Goal: Information Seeking & Learning: Learn about a topic

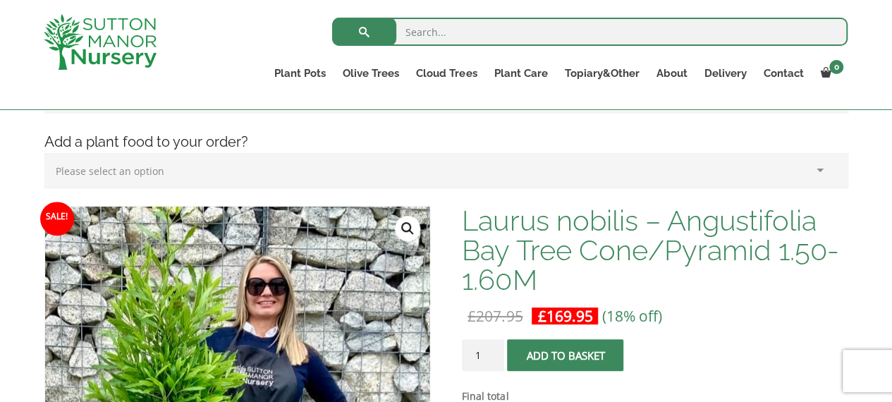
scroll to position [427, 0]
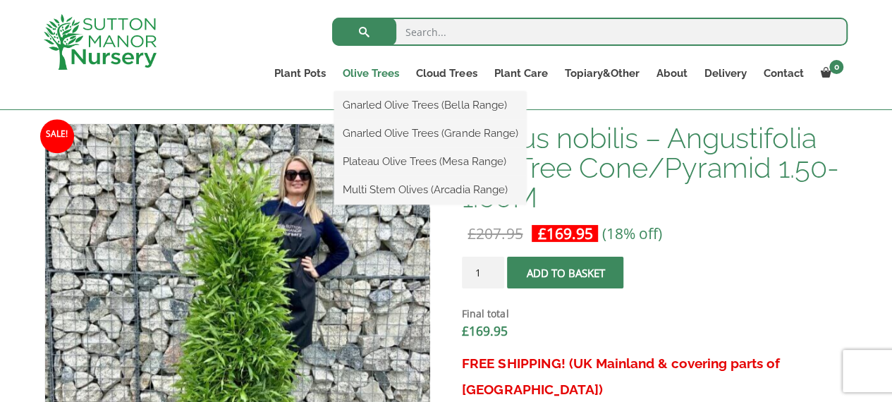
click at [365, 71] on link "Olive Trees" at bounding box center [370, 73] width 73 height 20
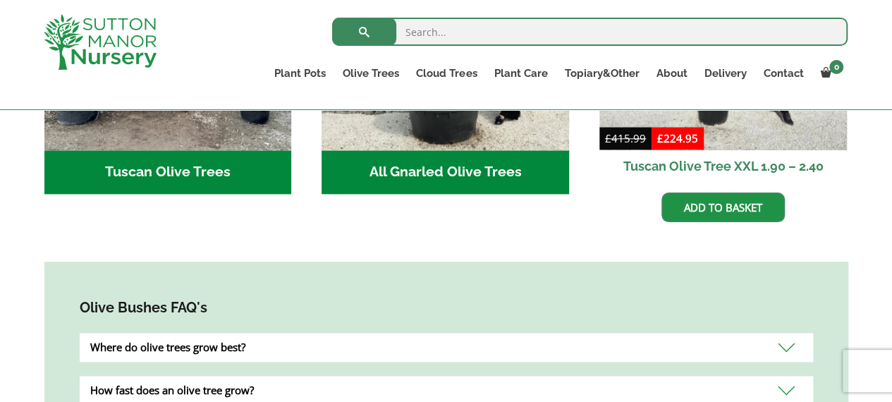
scroll to position [725, 0]
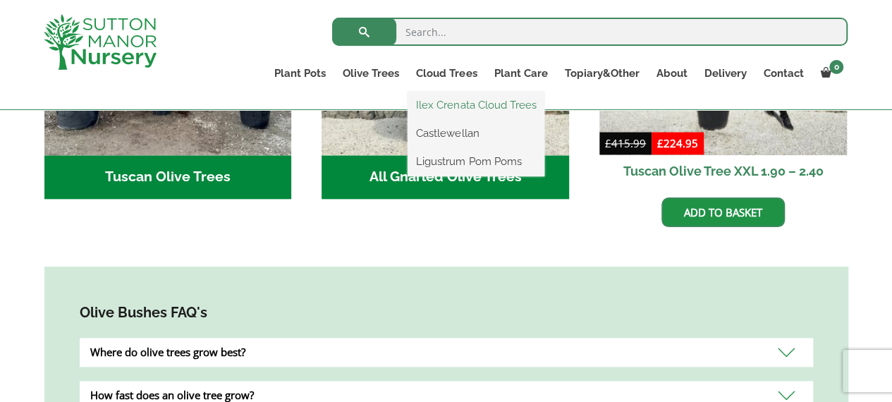
click at [449, 114] on link "Ilex Crenata Cloud Trees" at bounding box center [476, 104] width 137 height 21
